Goal: Transaction & Acquisition: Book appointment/travel/reservation

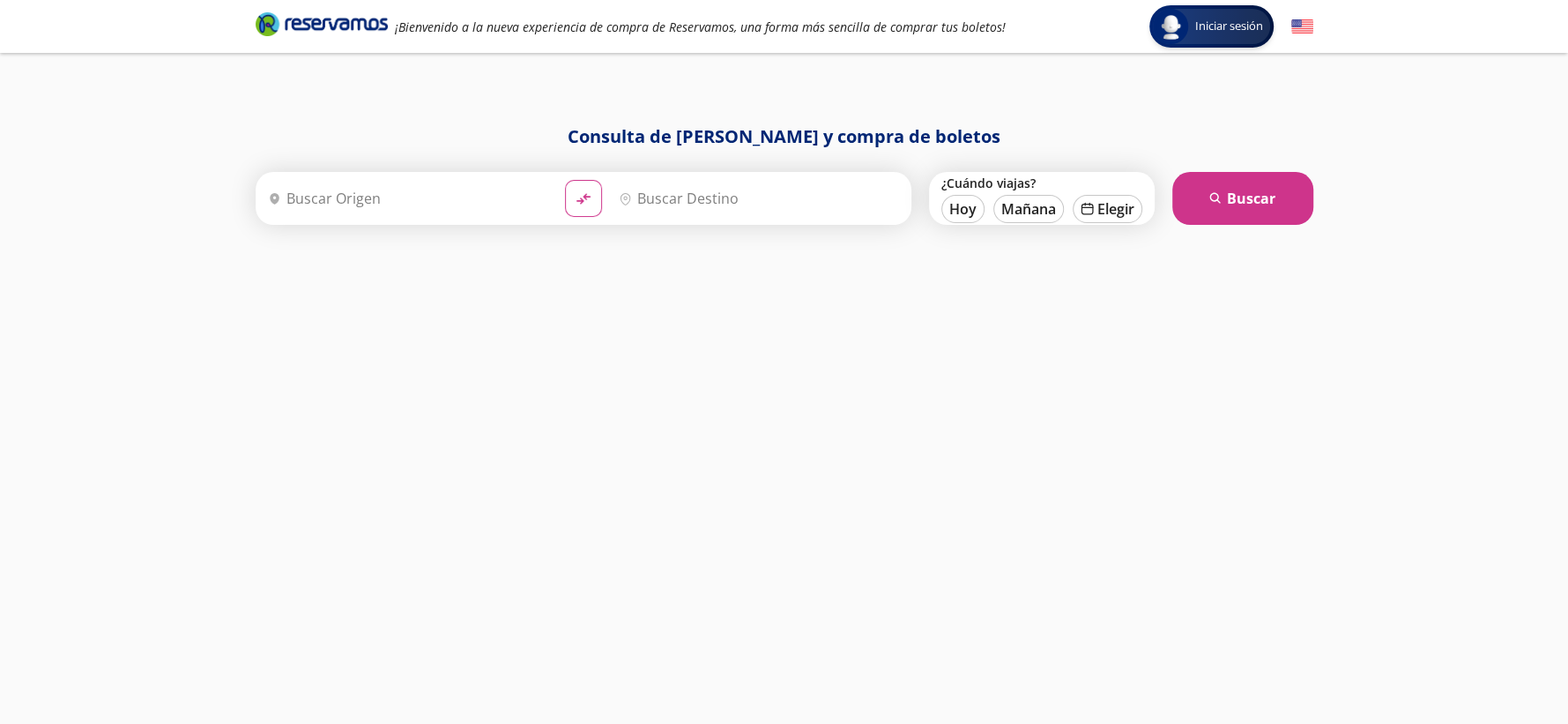
drag, startPoint x: 428, startPoint y: 202, endPoint x: 484, endPoint y: 215, distance: 57.5
click at [460, 211] on input "Origen" at bounding box center [406, 199] width 290 height 44
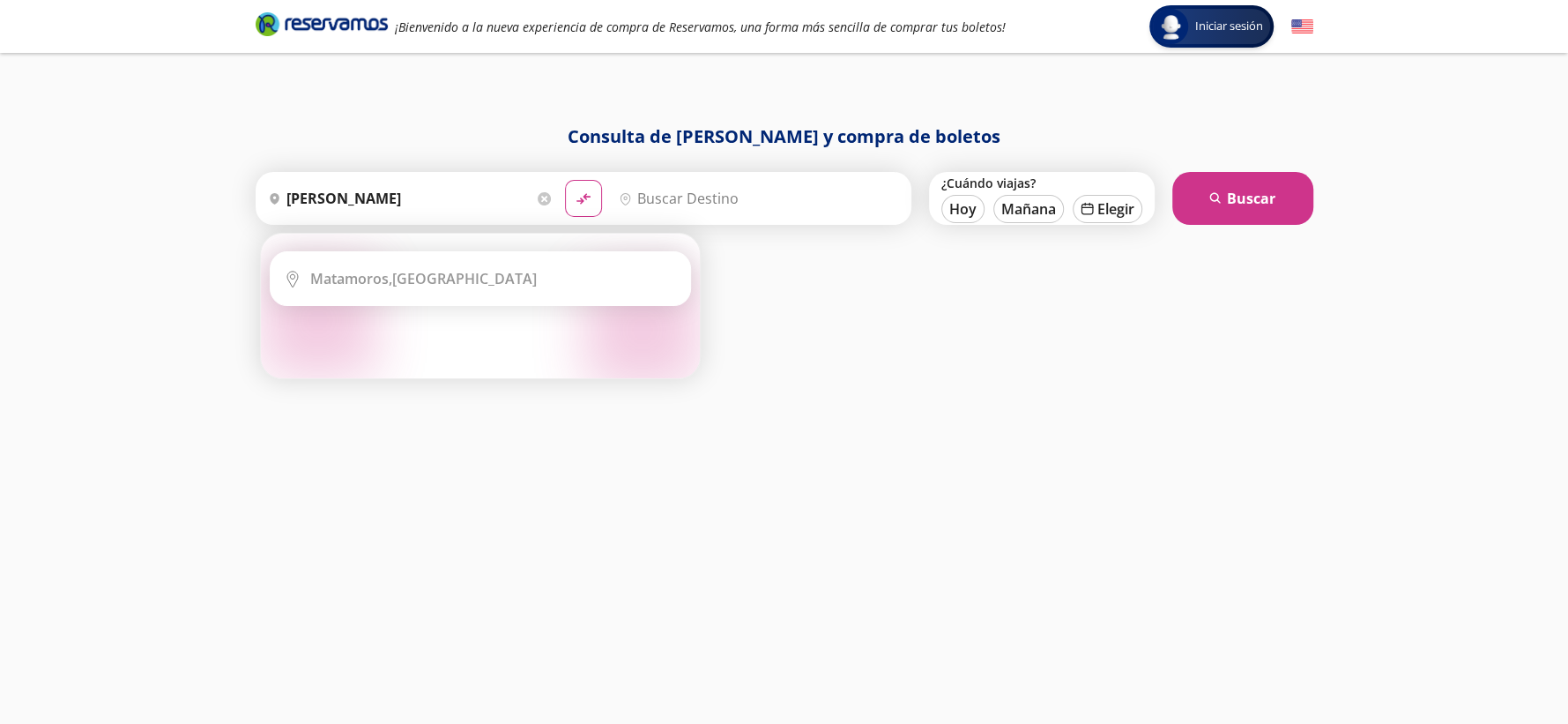
click at [546, 254] on div "Elige tu origen Close Origen heroicons:map-pin-20-solid [GEOGRAPHIC_DATA] serch…" at bounding box center [481, 306] width 439 height 145
click at [544, 261] on li "City Icon Matamoros, Coahuila" at bounding box center [481, 279] width 420 height 53
type input "Matamoros, Coahuila"
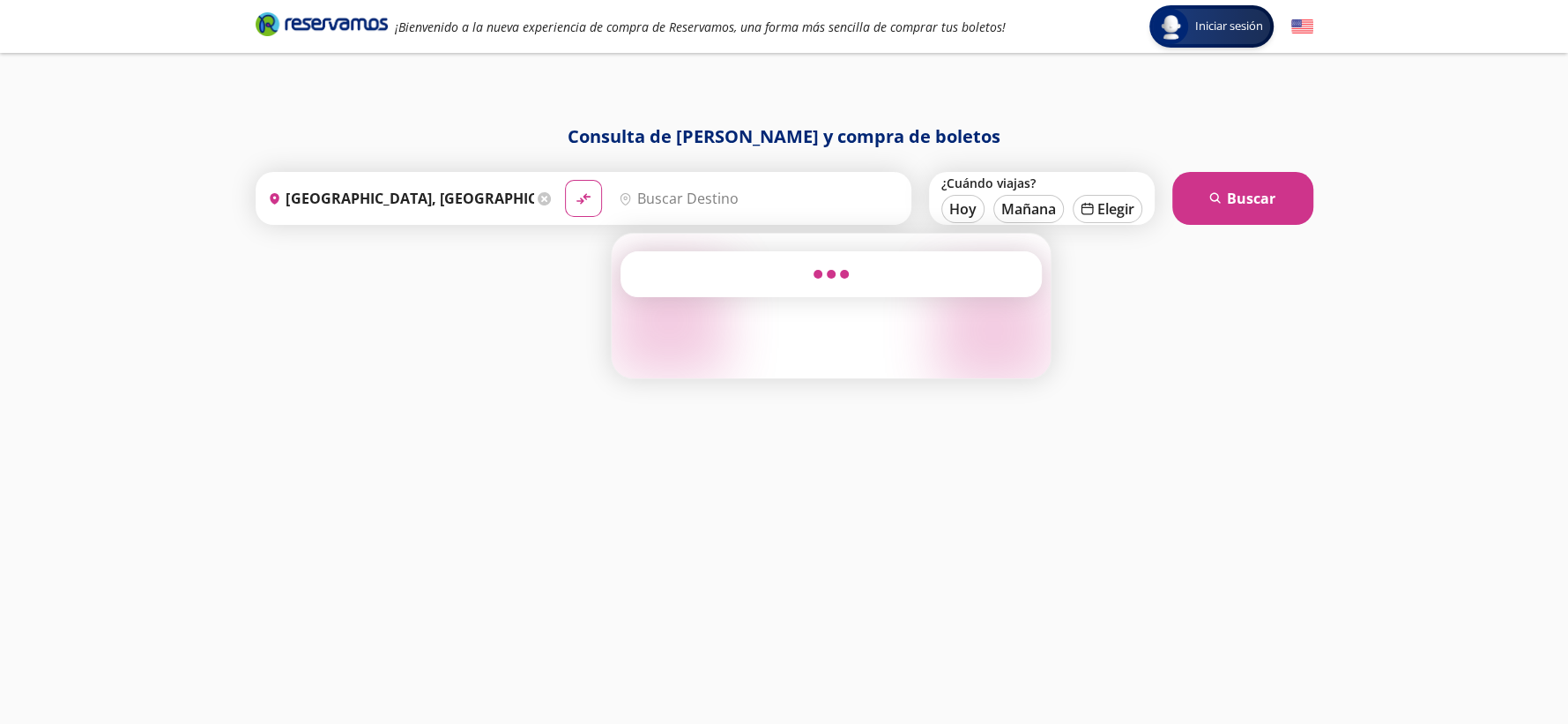
click at [687, 191] on input "Destino" at bounding box center [756, 199] width 290 height 44
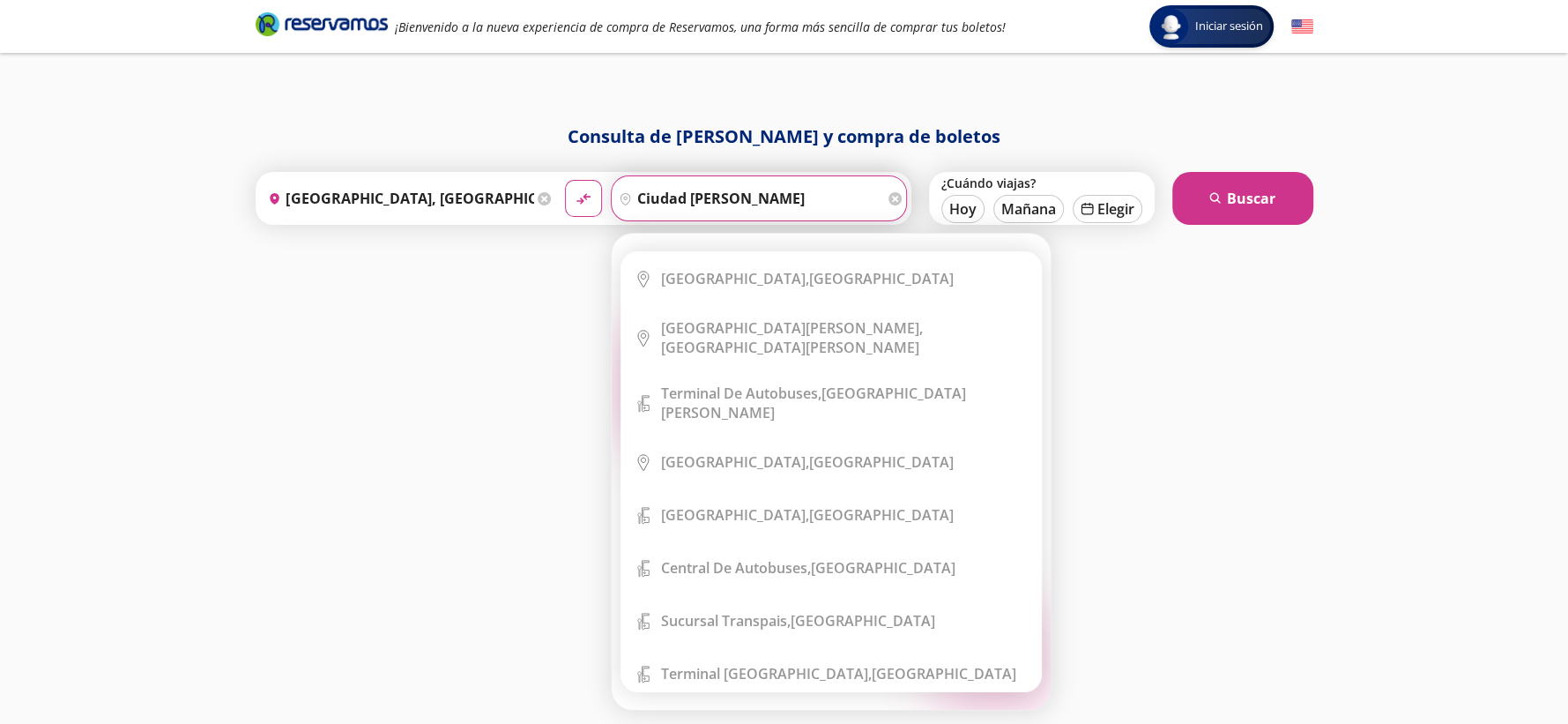
type input "ciudad madero"
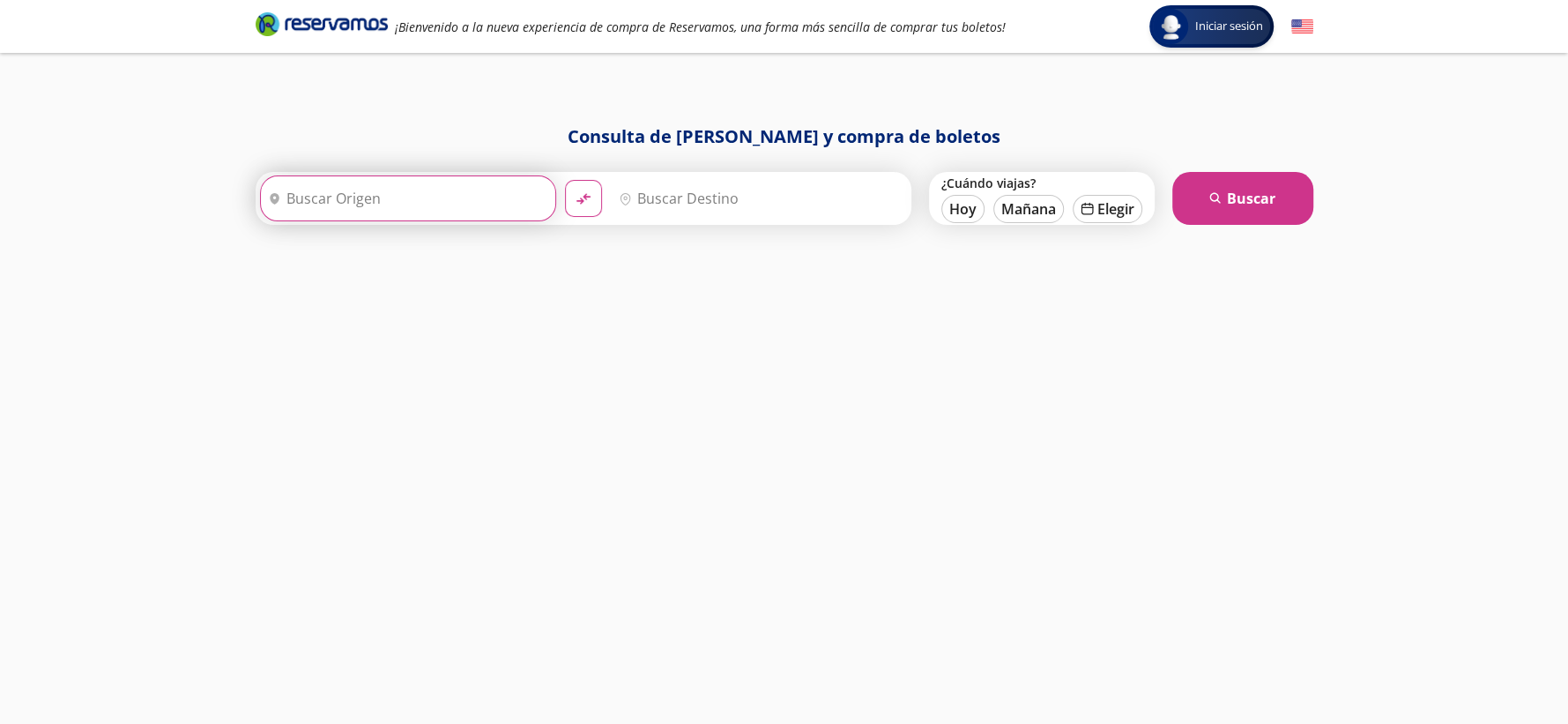
click at [363, 200] on input "Origen" at bounding box center [406, 199] width 290 height 44
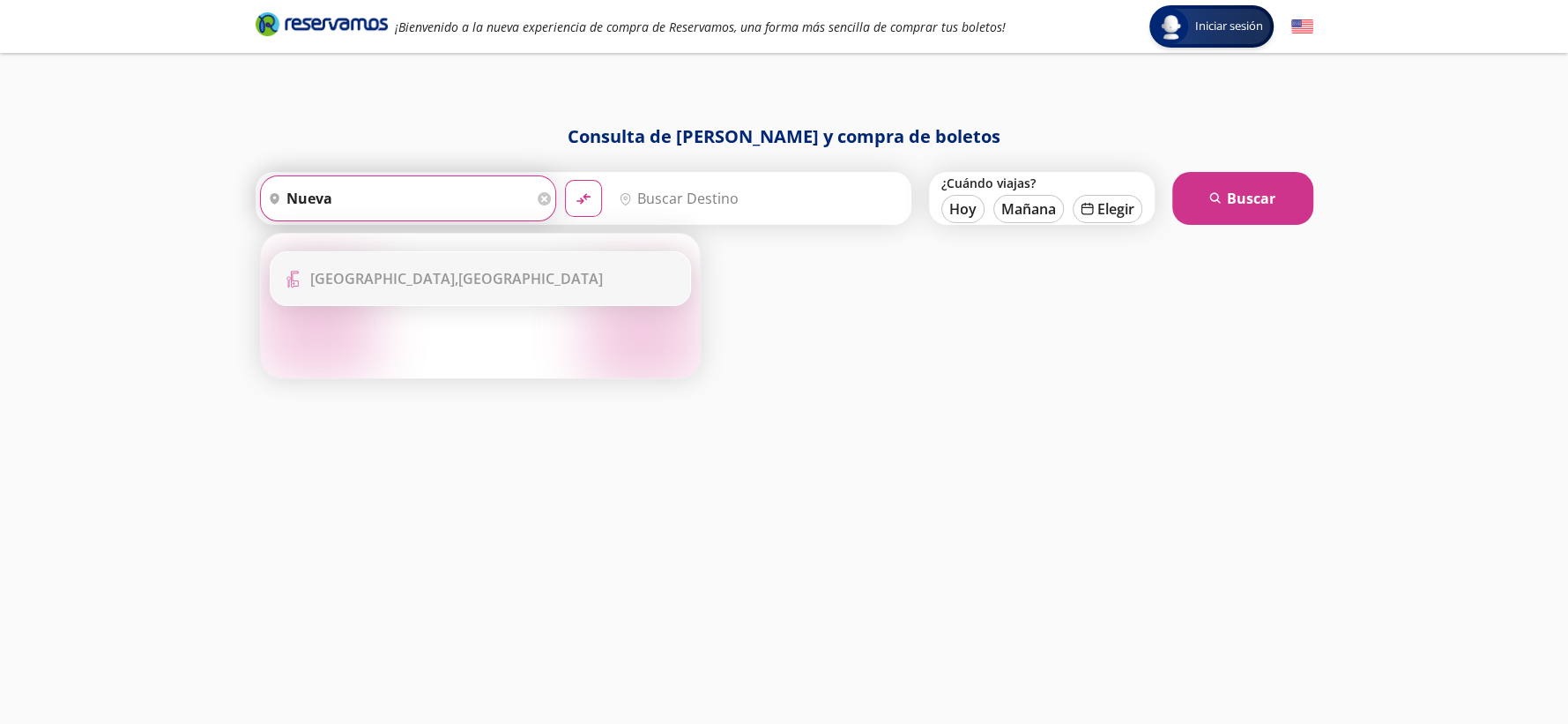
click at [440, 299] on li "Terminal Icon" at bounding box center [481, 279] width 420 height 53
type input "Central Nueva, Jalisco"
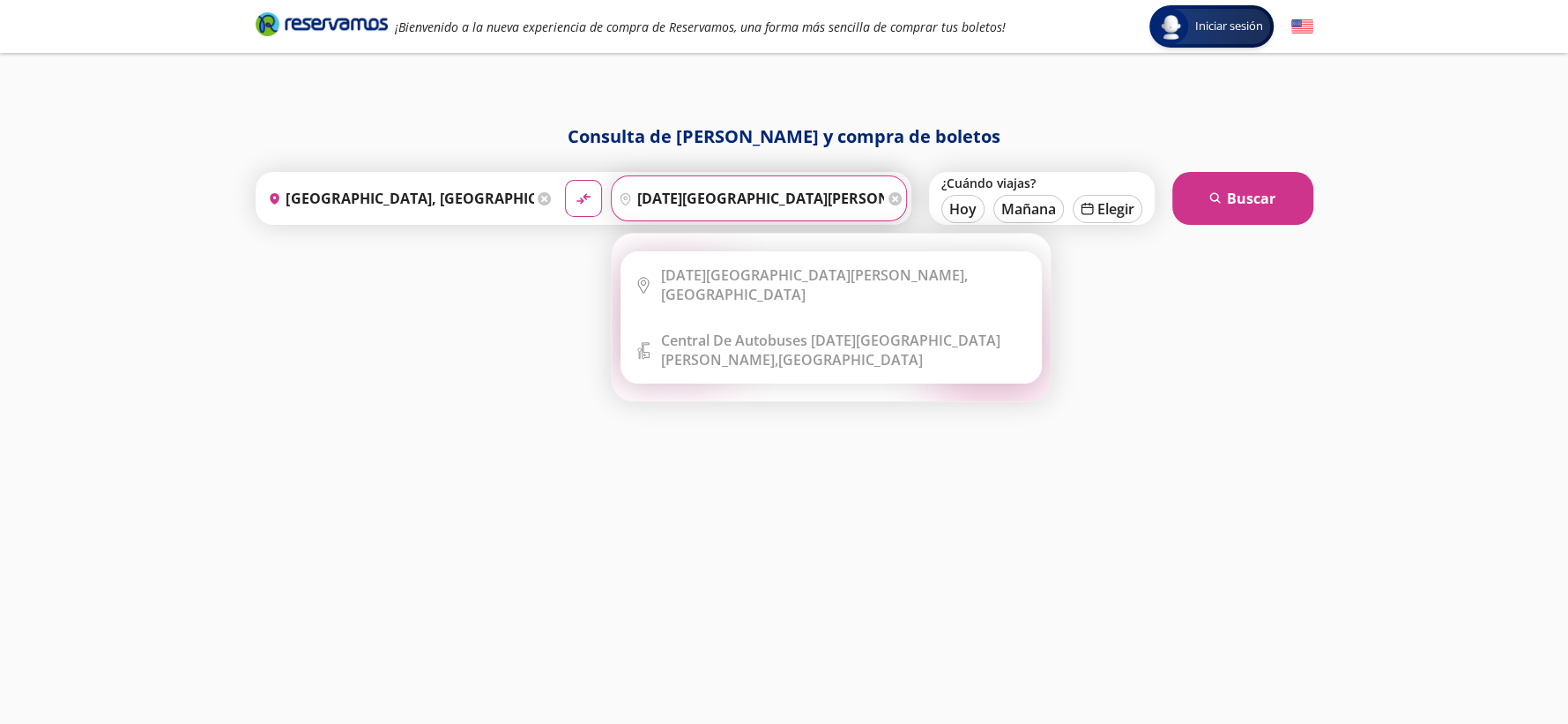
type input "san miguel el alto"
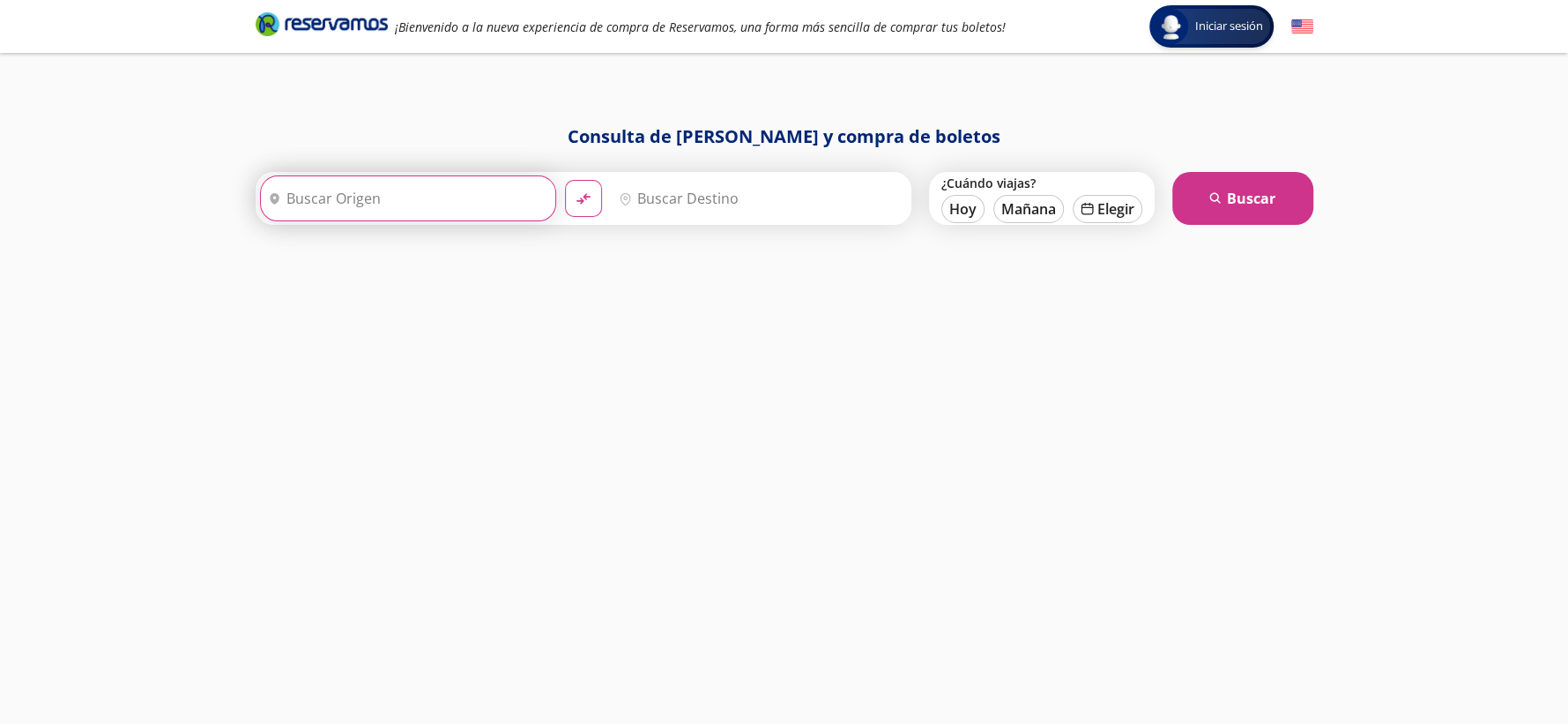
click at [476, 193] on input "Origen" at bounding box center [406, 199] width 290 height 44
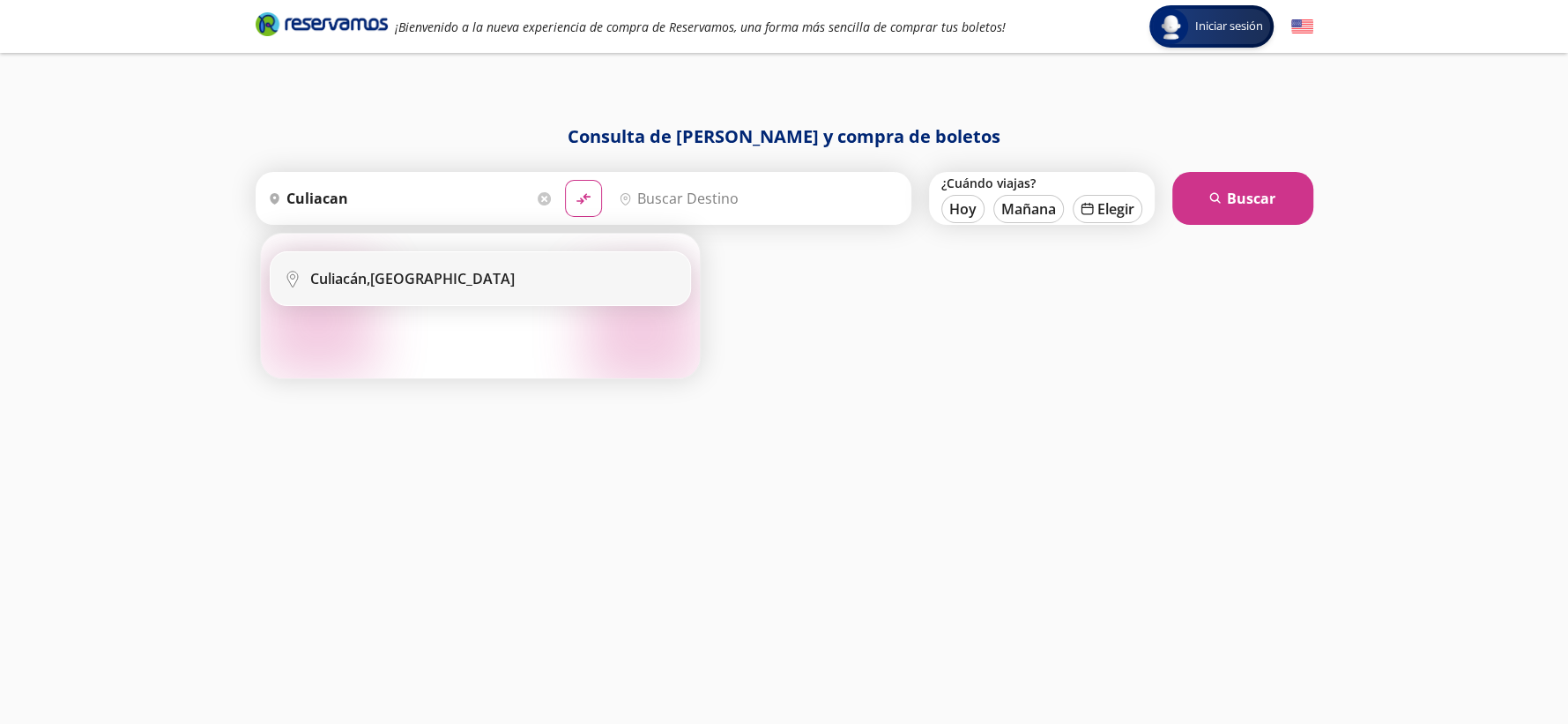
click at [453, 278] on div "Culiacán, Sinaloa" at bounding box center [494, 279] width 367 height 19
type input "Culiacán, Sinaloa"
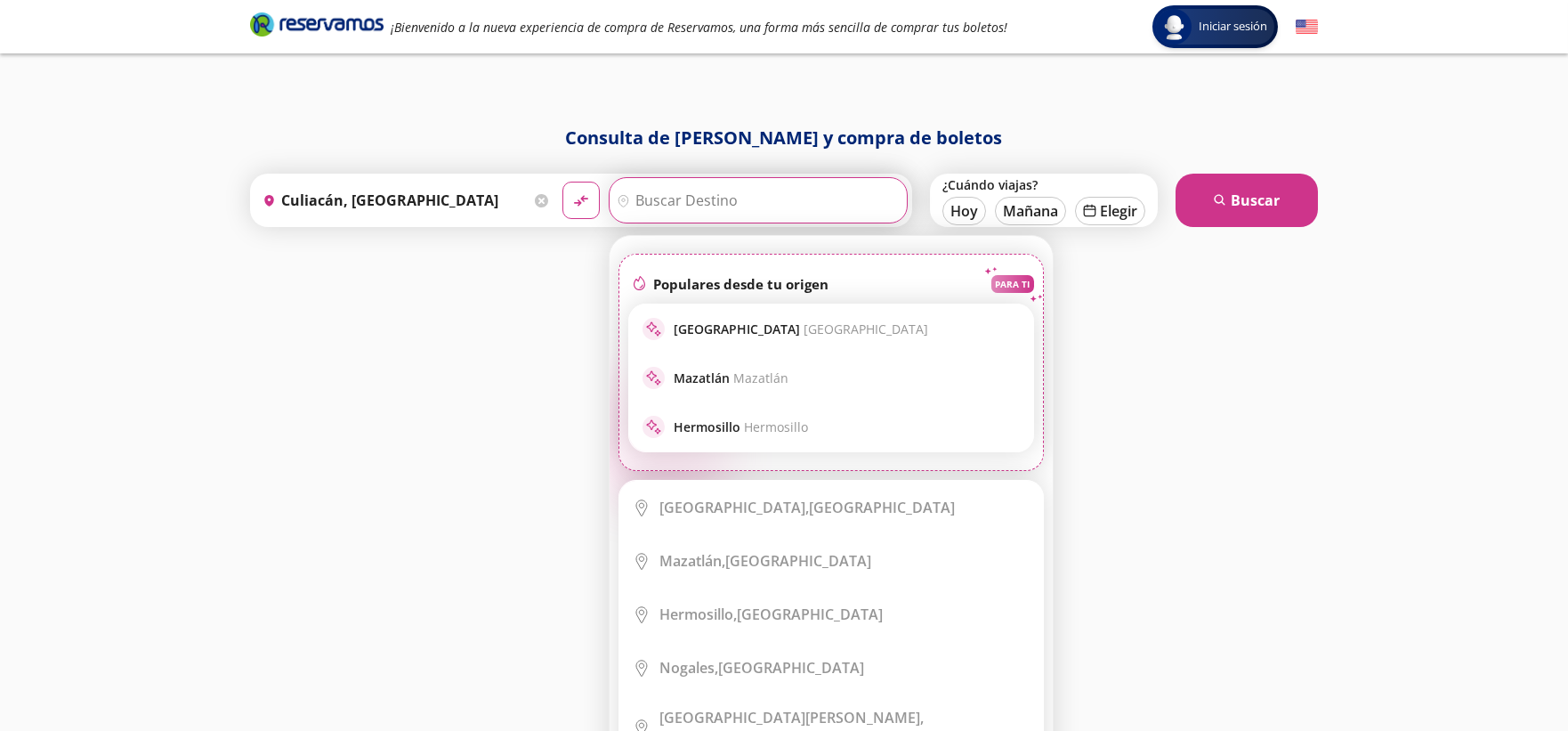
click at [684, 203] on input "Destino" at bounding box center [755, 201] width 293 height 45
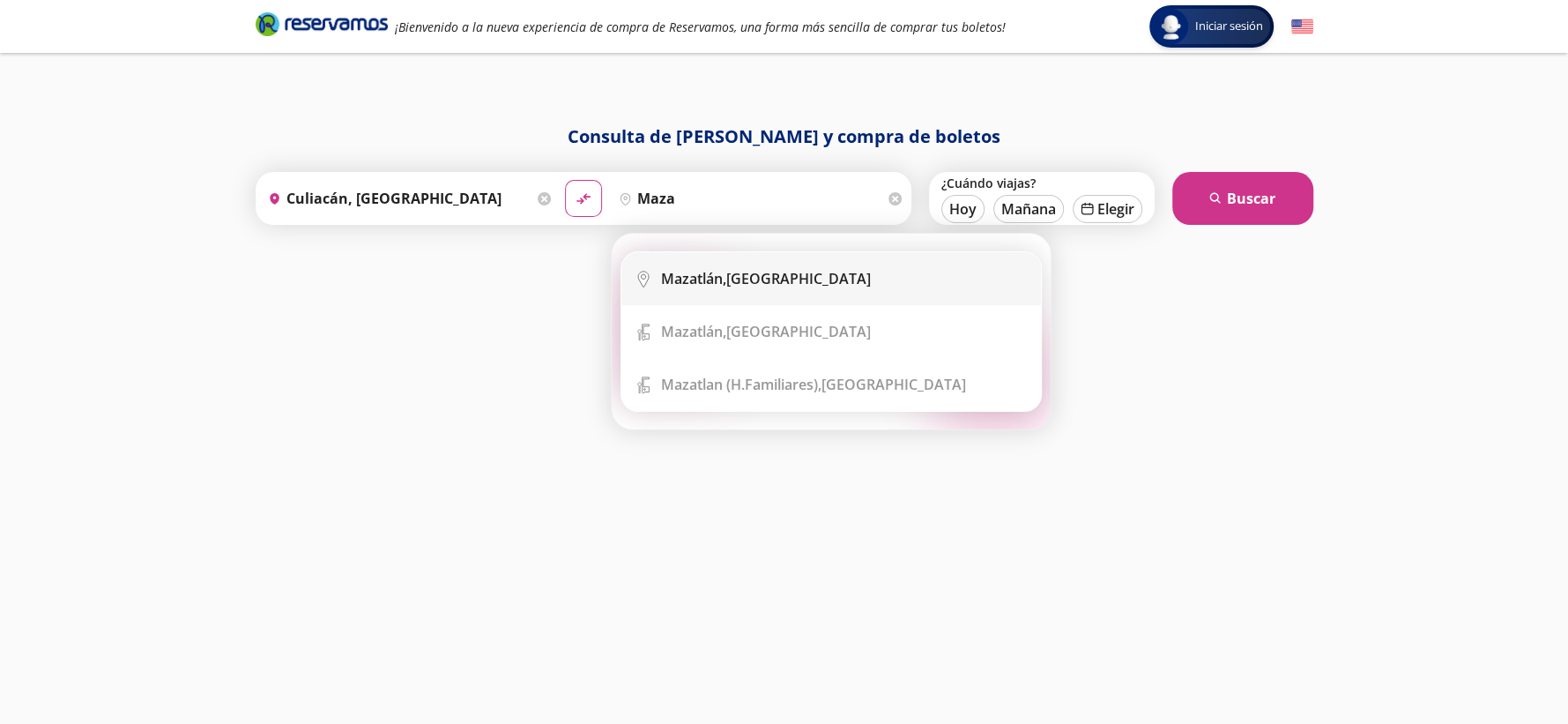
click at [775, 287] on div "Mazatlán, Sinaloa" at bounding box center [766, 279] width 210 height 19
type input "Mazatlán, Sinaloa"
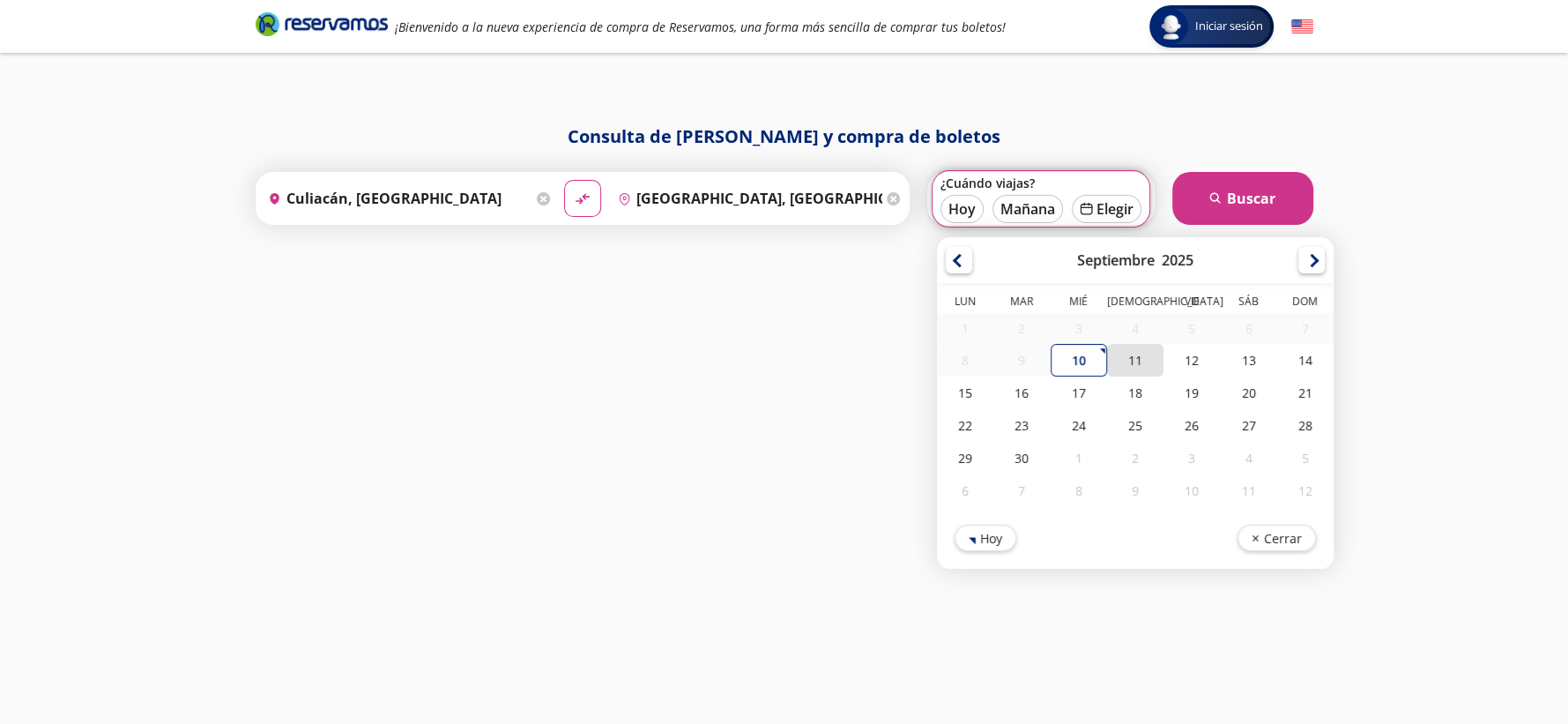
click at [1128, 362] on div "11" at bounding box center [1135, 360] width 56 height 33
type input "11-Sep-25"
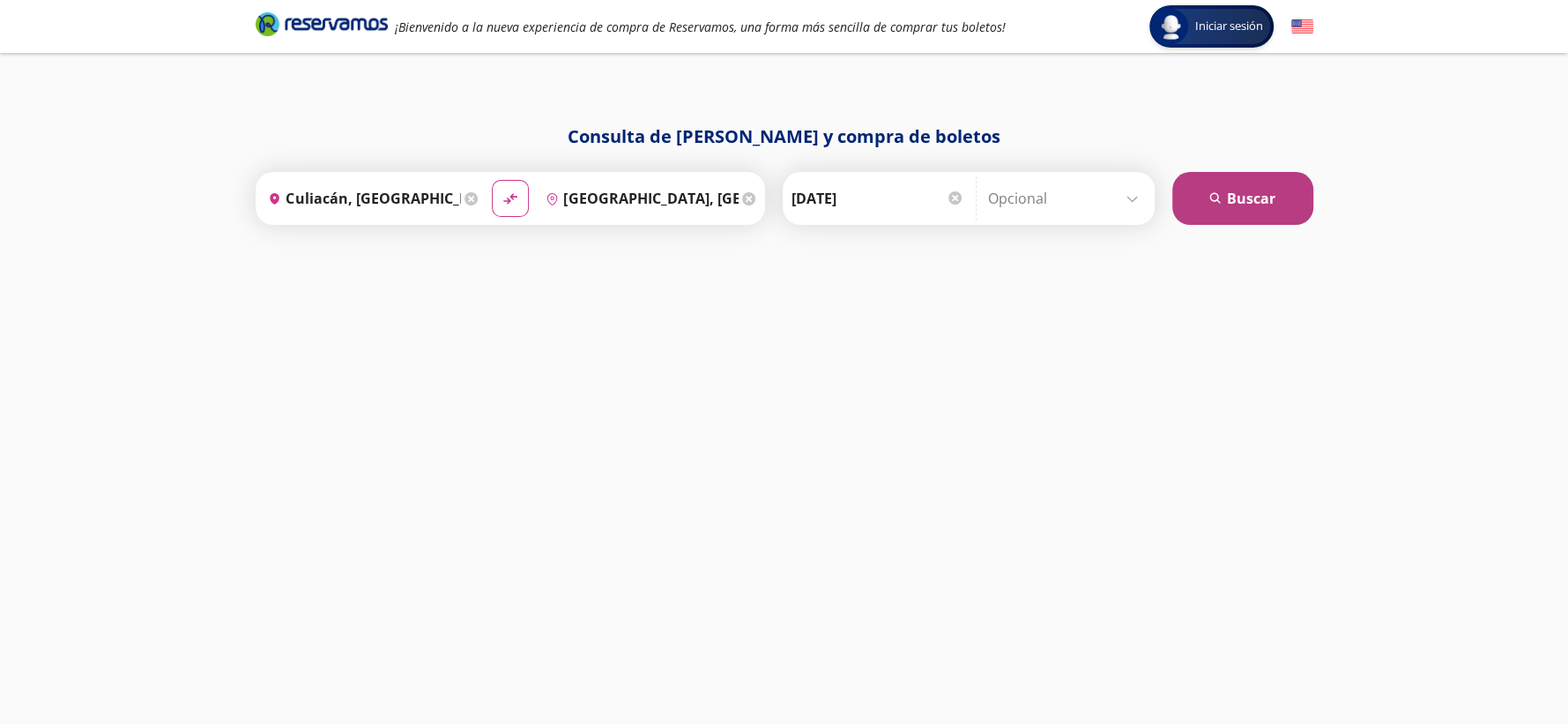
click at [1271, 194] on button "search [GEOGRAPHIC_DATA]" at bounding box center [1243, 199] width 141 height 53
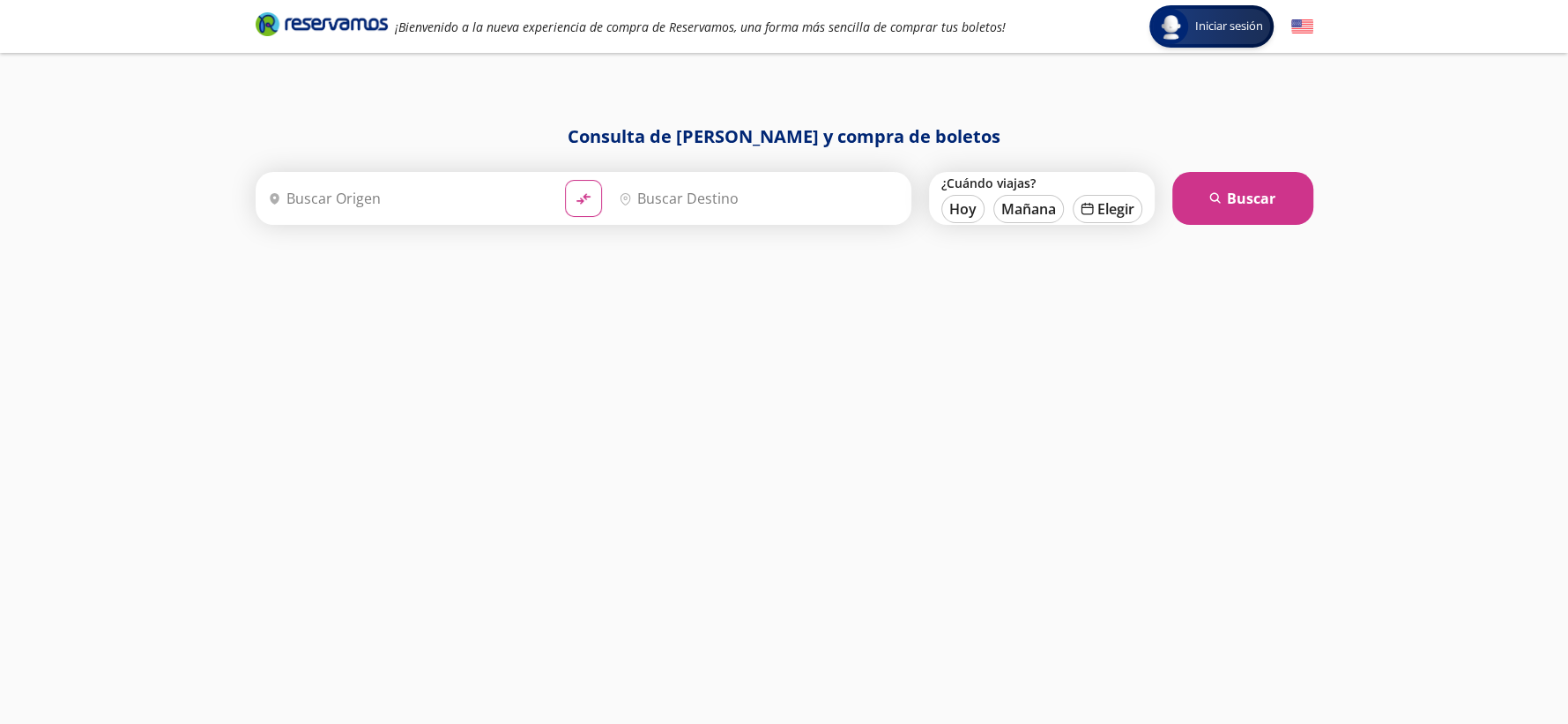
click at [280, 196] on icon "heroicons:map-pin-20-solid" at bounding box center [274, 199] width 13 height 14
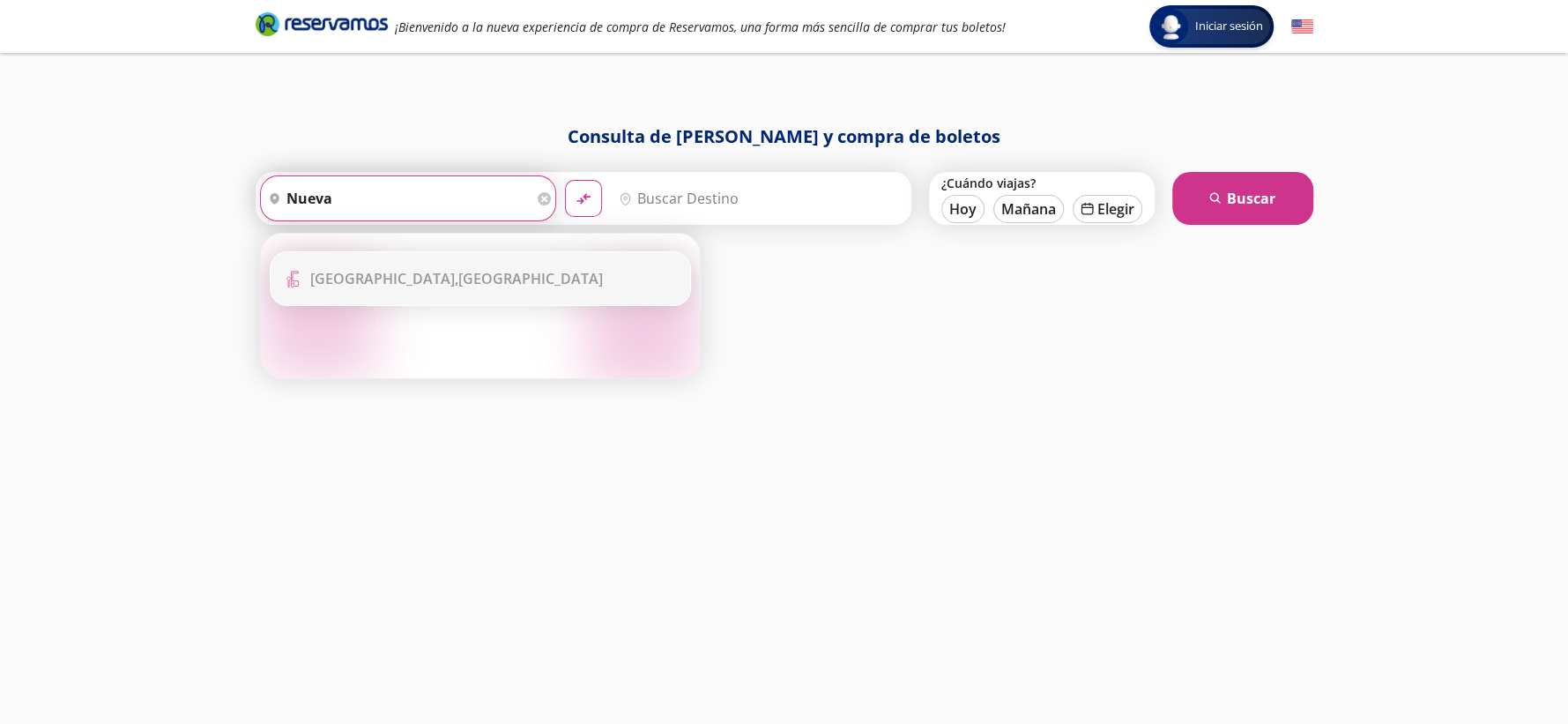
click at [454, 287] on div "Central Nueva, Jalisco" at bounding box center [457, 279] width 293 height 19
type input "Central Nueva, Jalisco"
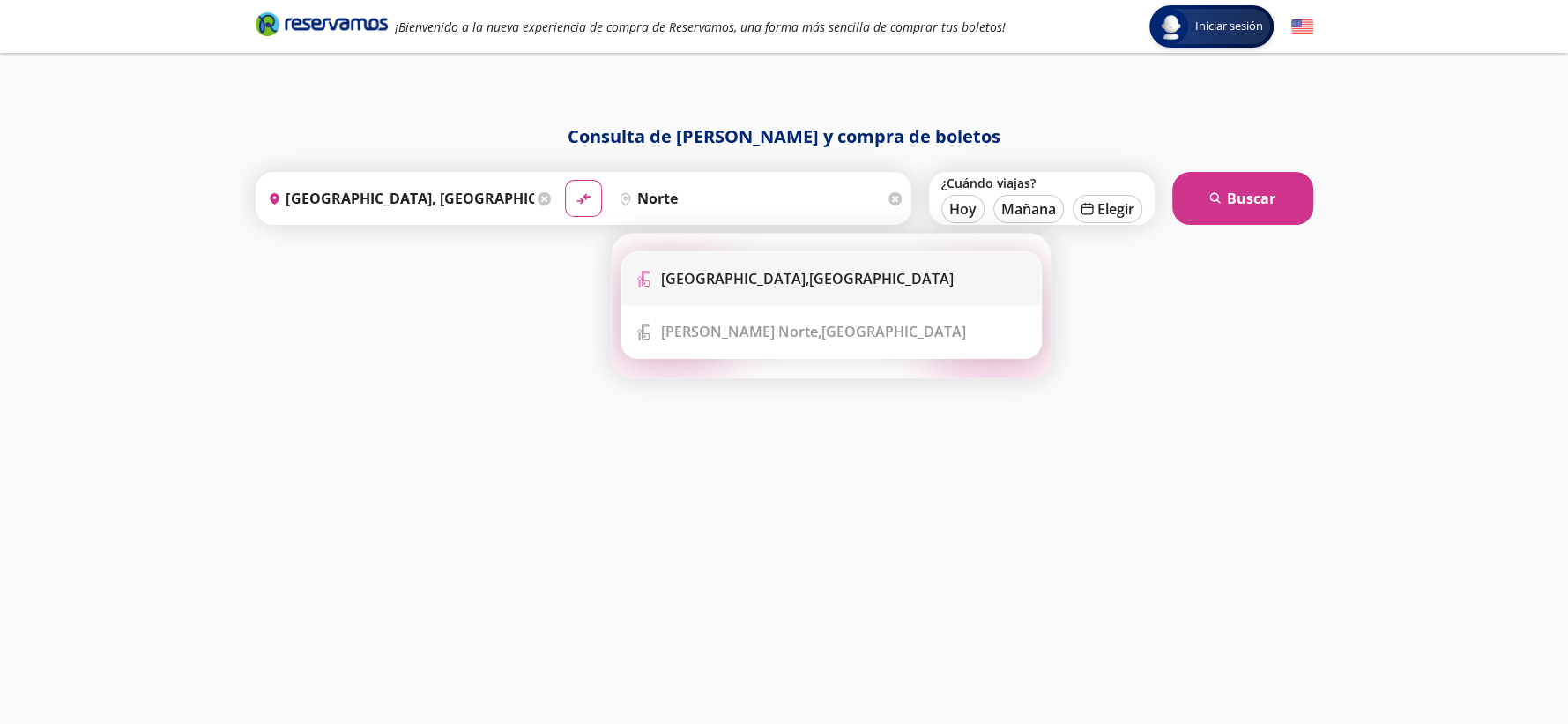
click at [792, 270] on div "Central del Norte, Distrito Federal" at bounding box center [807, 279] width 293 height 19
type input "Central del Norte, Distrito Federal"
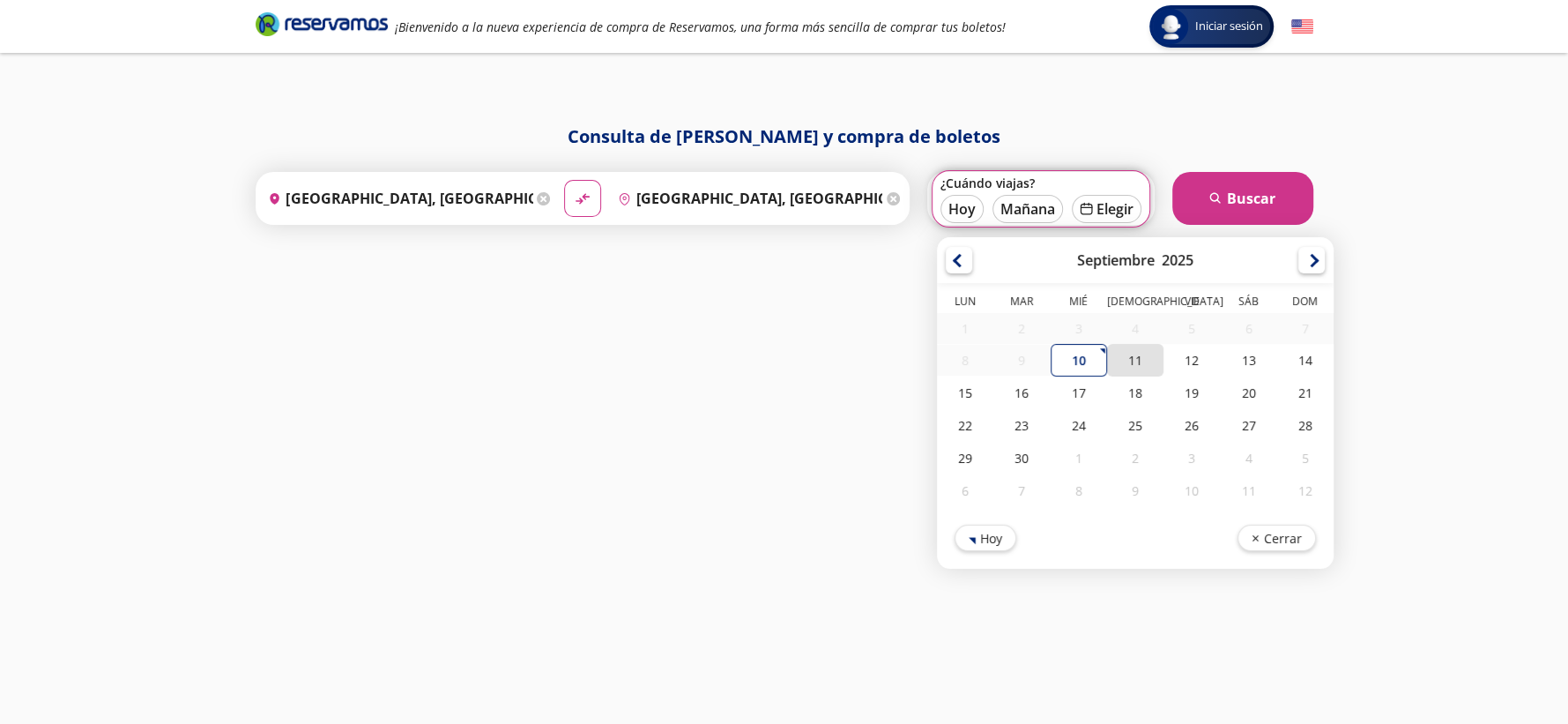
click at [1135, 367] on div "11" at bounding box center [1135, 360] width 56 height 33
type input "11-Sep-25"
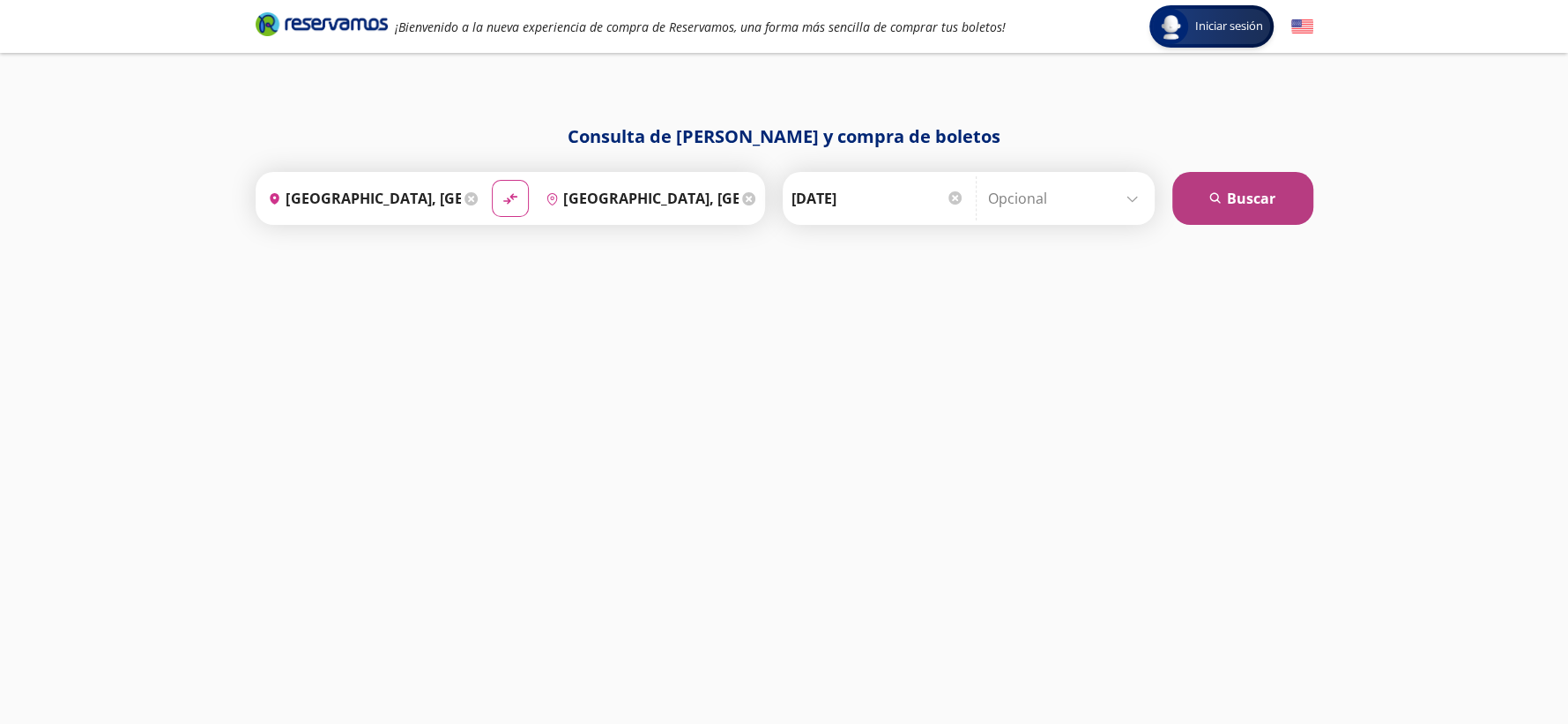
click at [1234, 200] on button "search [GEOGRAPHIC_DATA]" at bounding box center [1243, 199] width 141 height 53
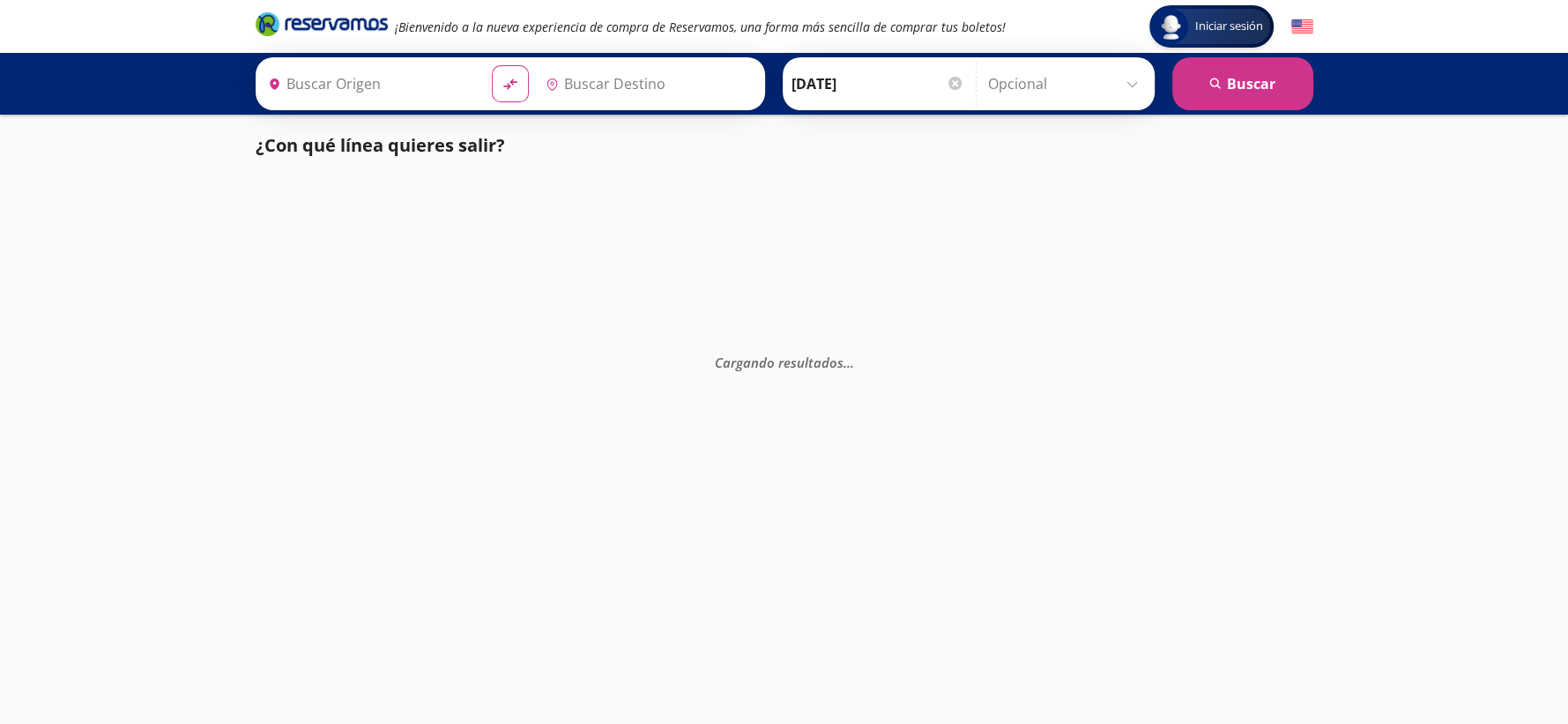
type input "Central del Norte, Distrito Federal"
type input "Central Nueva, Jalisco"
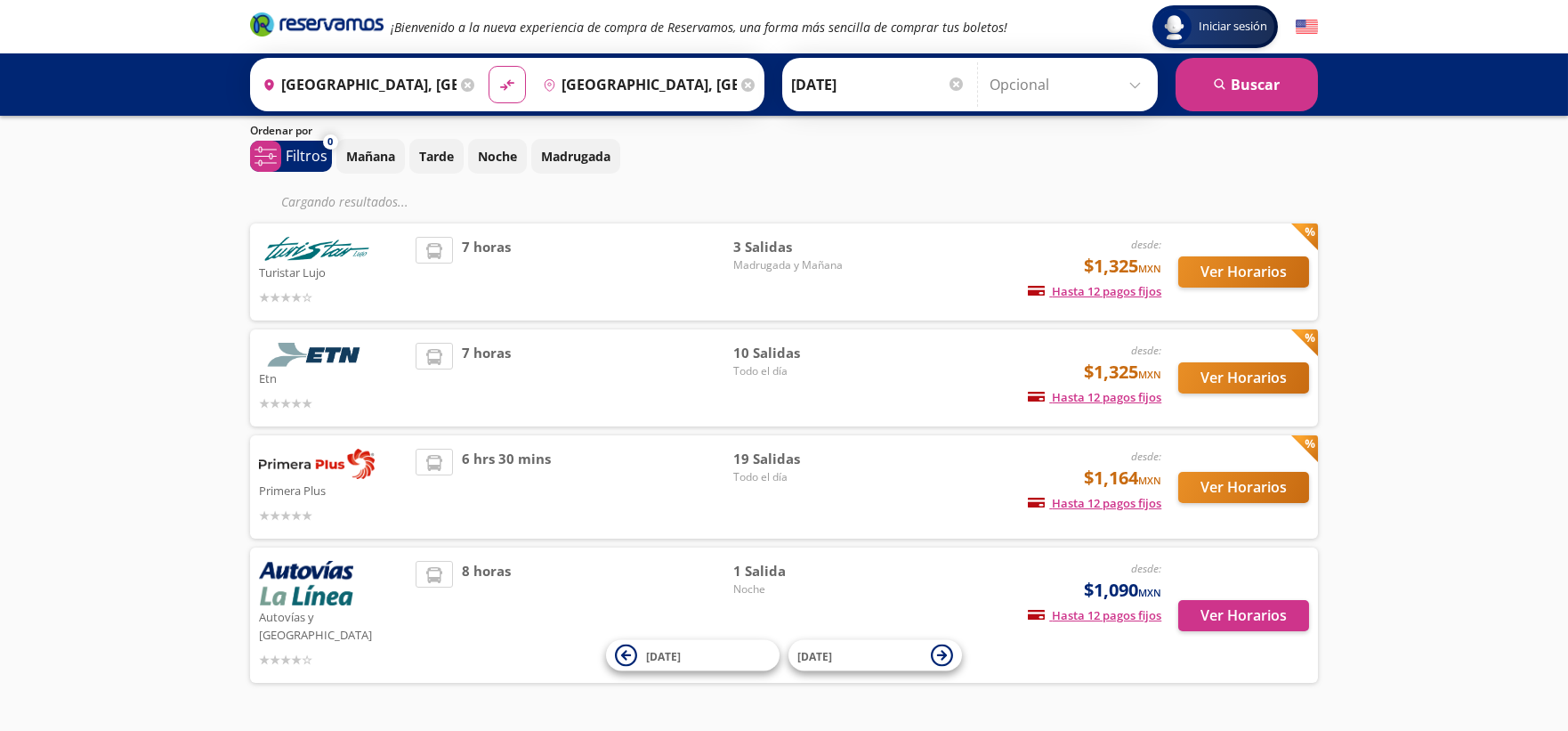
scroll to position [87, 0]
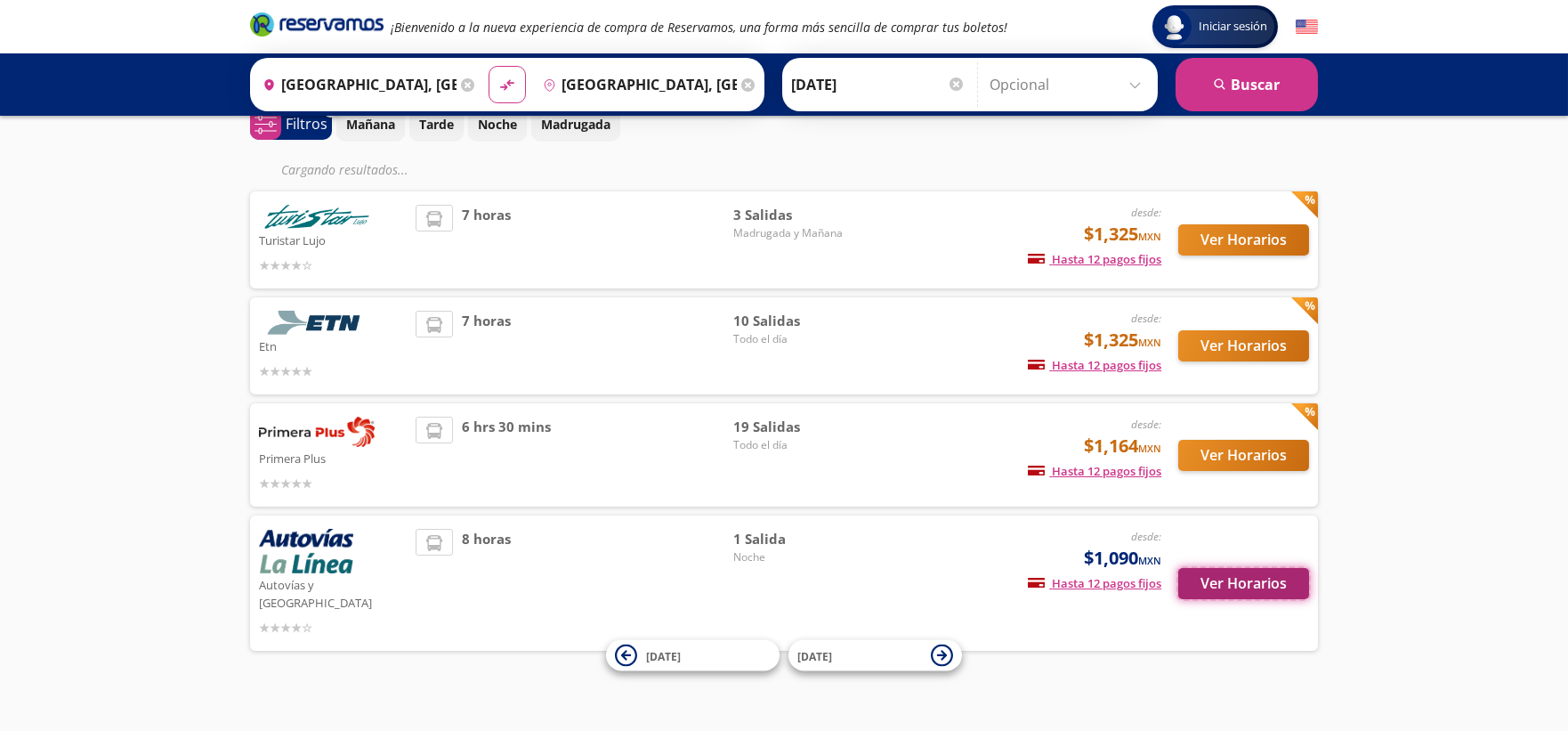
click at [1238, 568] on button "Ver Horarios" at bounding box center [1244, 583] width 131 height 31
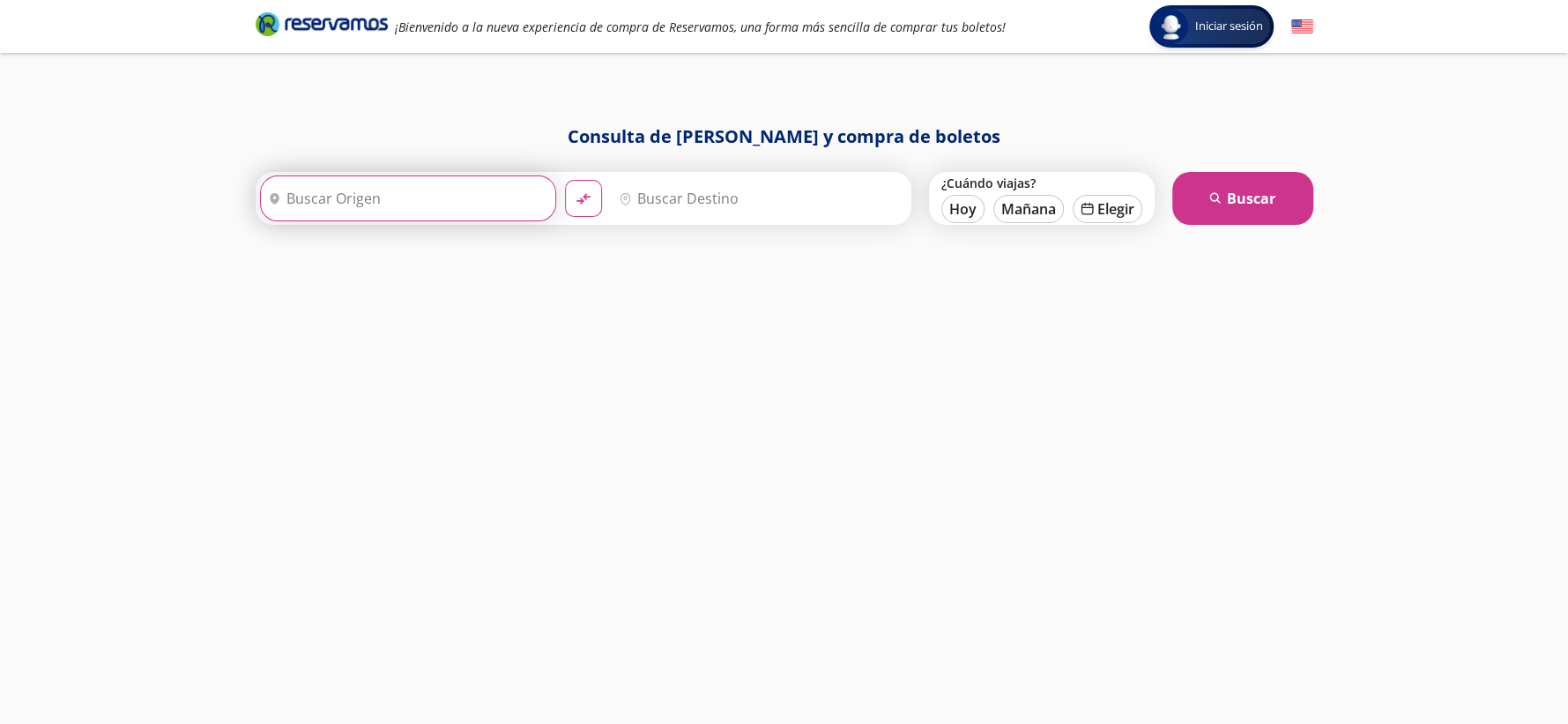
click at [433, 185] on input "Origen" at bounding box center [406, 199] width 290 height 44
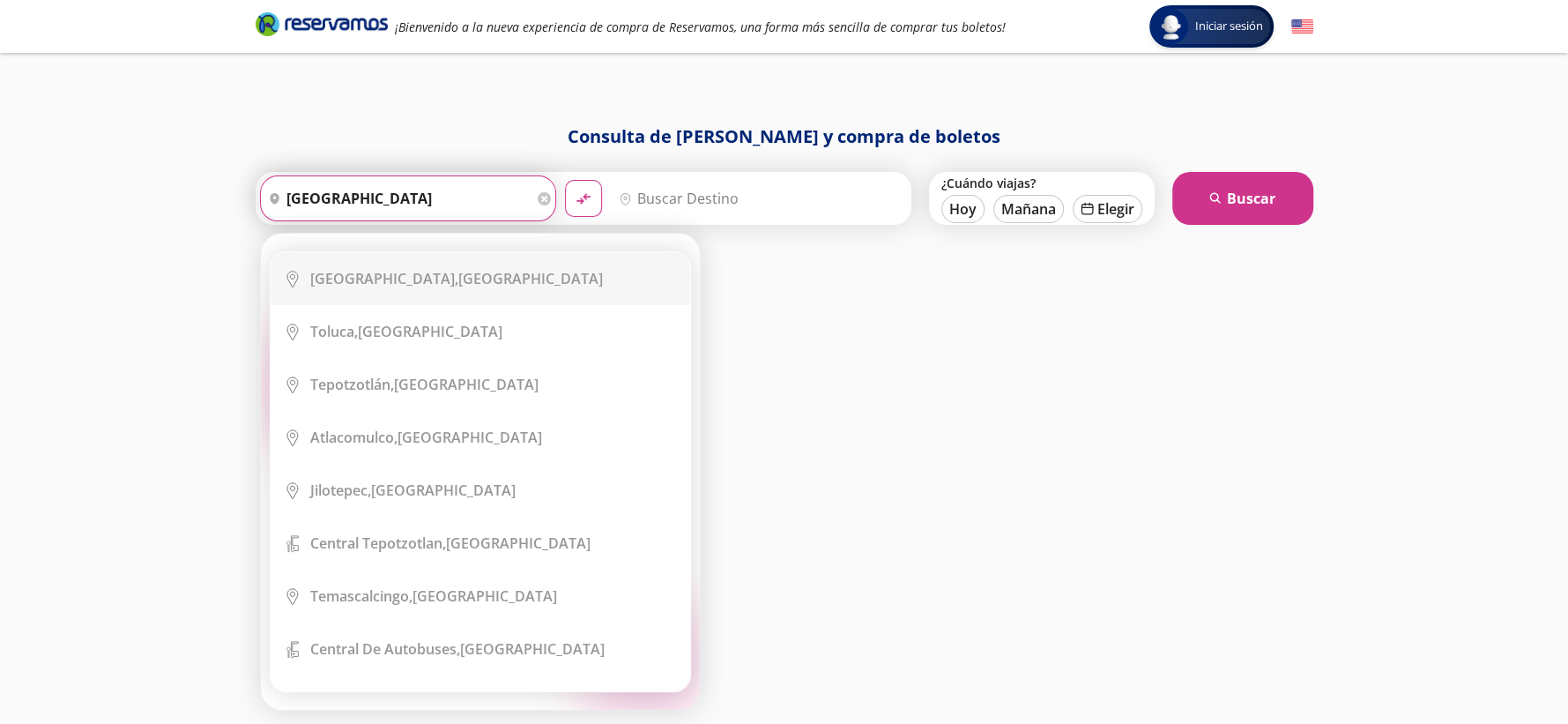
click at [448, 275] on div "[GEOGRAPHIC_DATA], [GEOGRAPHIC_DATA]" at bounding box center [457, 279] width 293 height 19
type input "[GEOGRAPHIC_DATA], [GEOGRAPHIC_DATA]"
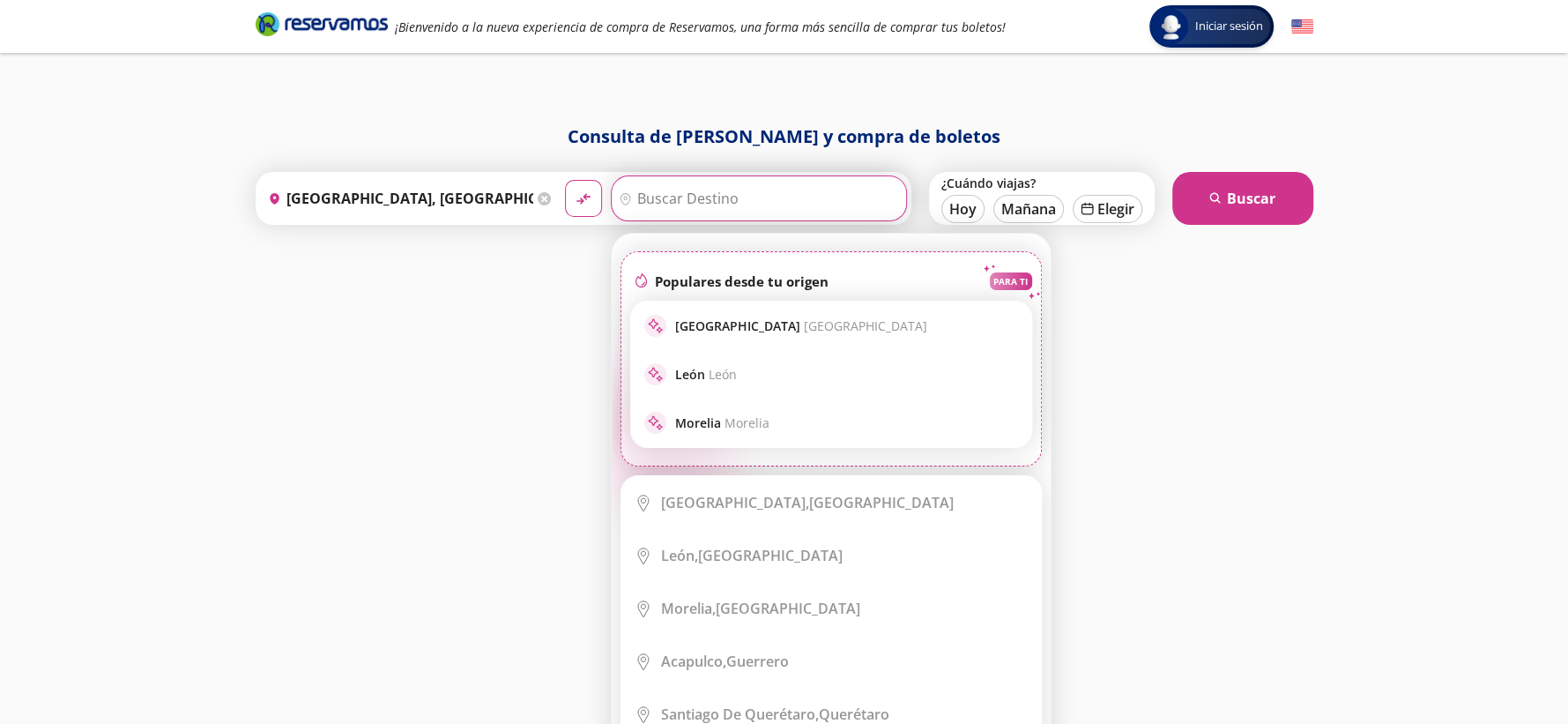
click at [652, 207] on input "Destino" at bounding box center [756, 199] width 290 height 44
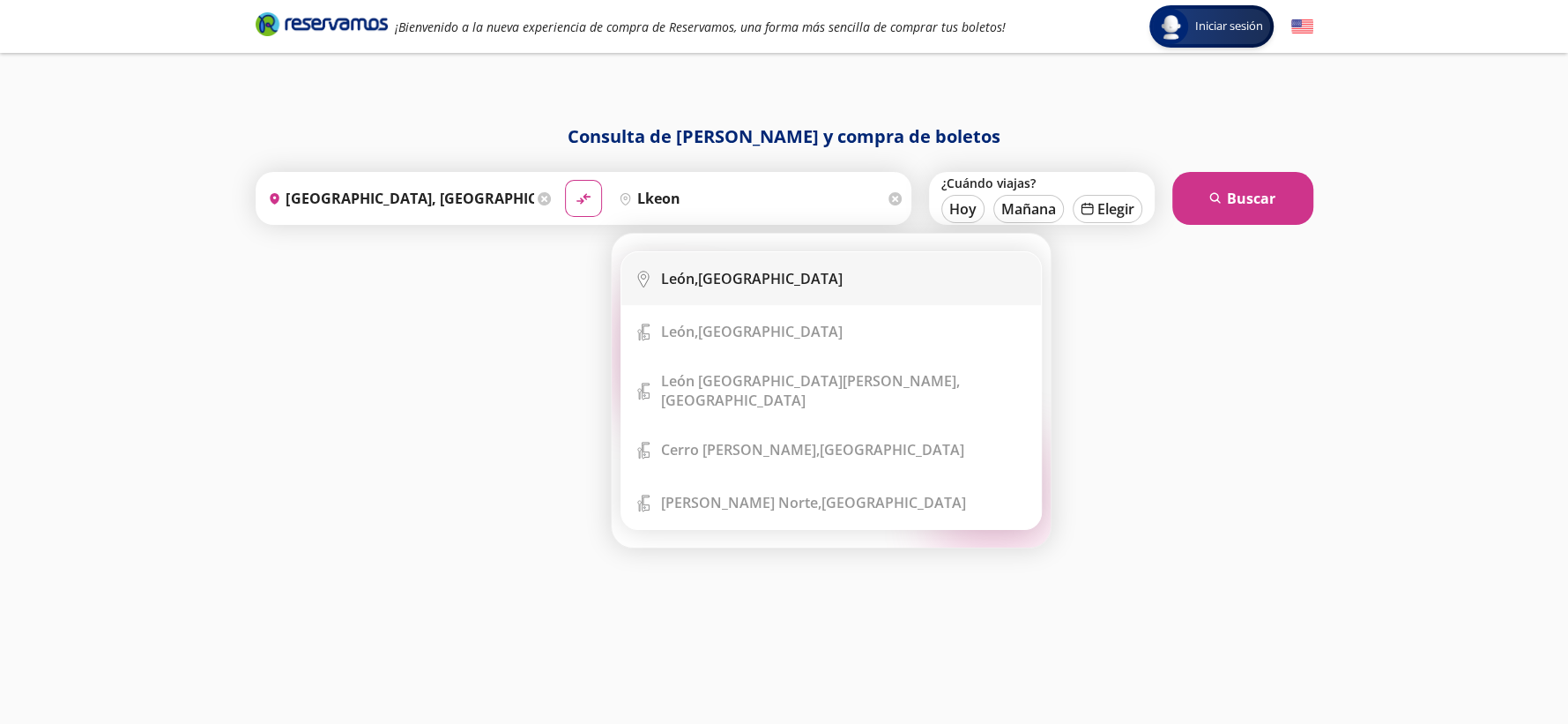
click at [716, 297] on li "City Icon [GEOGRAPHIC_DATA], [GEOGRAPHIC_DATA]" at bounding box center [831, 279] width 420 height 53
type input "[GEOGRAPHIC_DATA], [GEOGRAPHIC_DATA]"
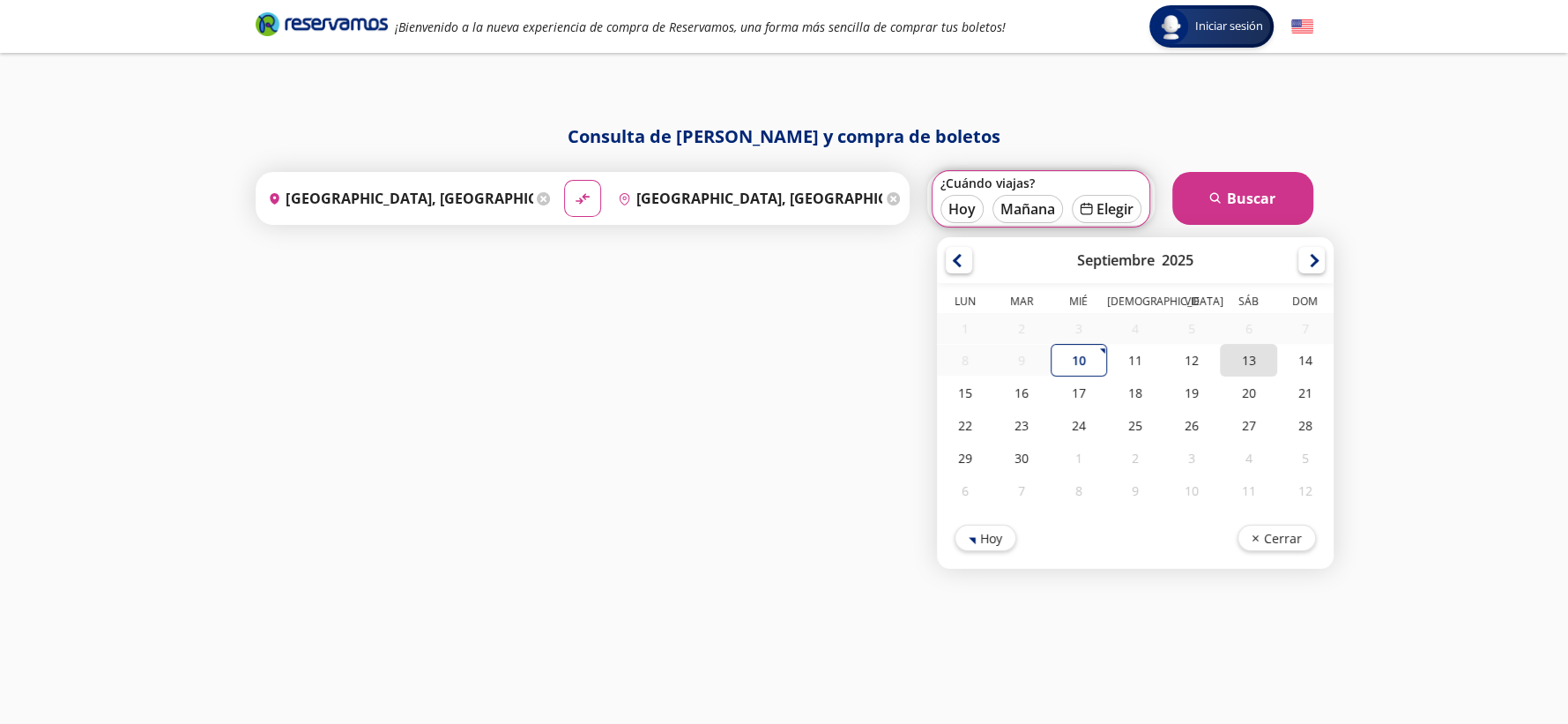
click at [1244, 354] on div "13" at bounding box center [1249, 360] width 56 height 33
type input "[DATE]"
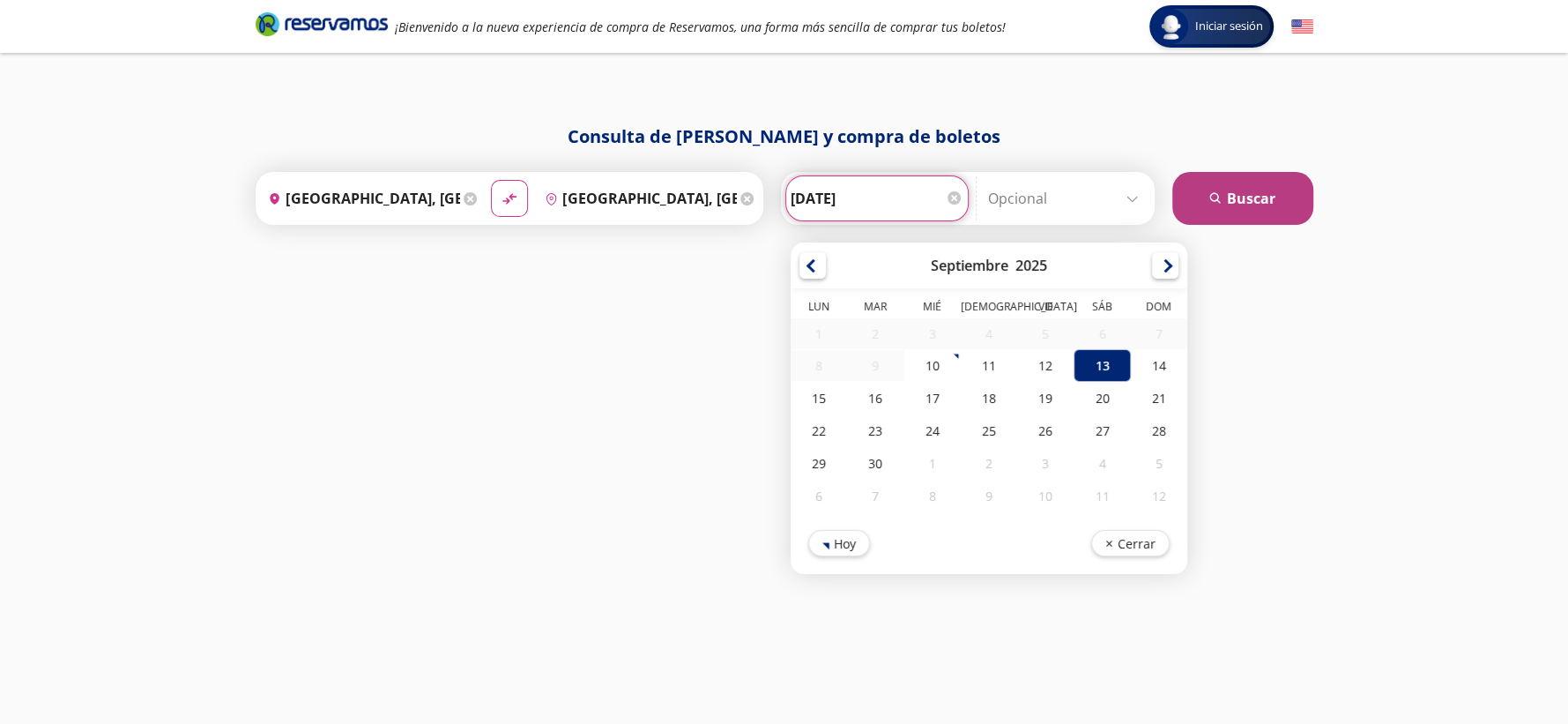
click at [1300, 191] on button "search [GEOGRAPHIC_DATA]" at bounding box center [1243, 199] width 141 height 53
